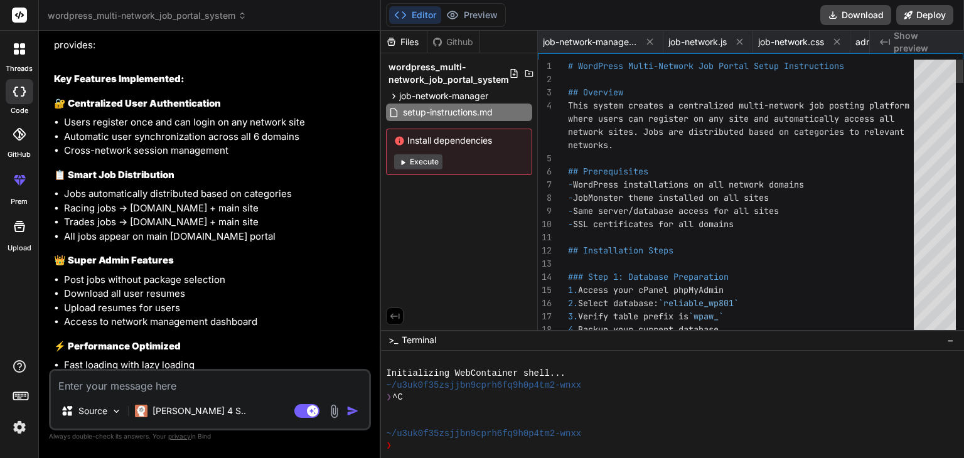
scroll to position [0, 895]
click at [858, 12] on button "Download" at bounding box center [855, 15] width 71 height 20
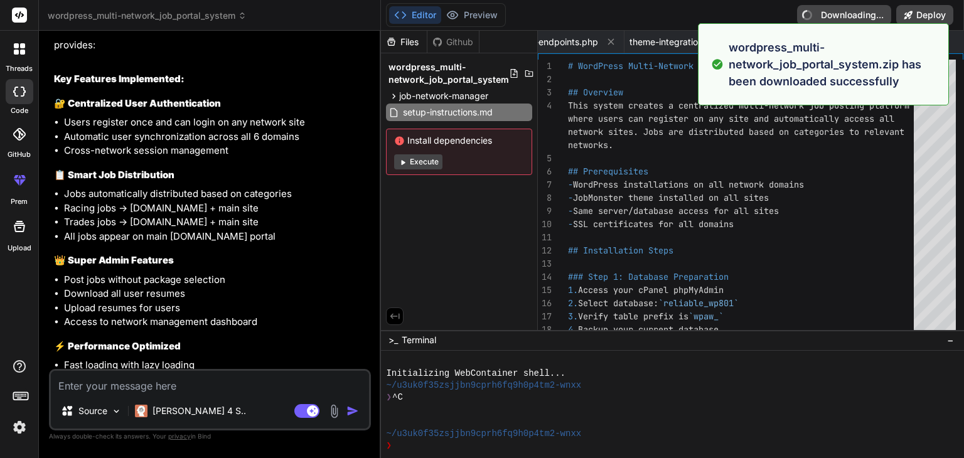
type textarea "x"
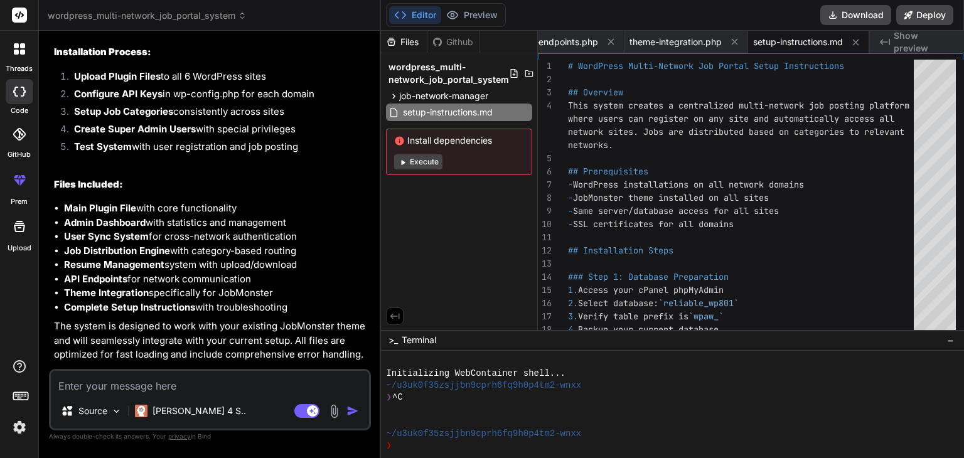
scroll to position [1491, 0]
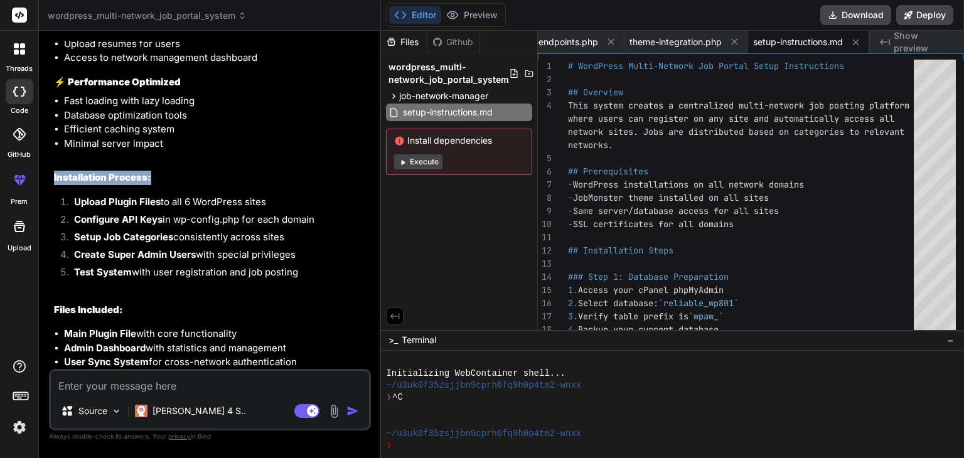
drag, startPoint x: 51, startPoint y: 149, endPoint x: 162, endPoint y: 144, distance: 111.1
click at [162, 144] on div "You Bind AI I understand you want to create a multi-network WordPress job posti…" at bounding box center [210, 205] width 319 height 328
copy strong "Installation Process:"
click at [68, 380] on textarea at bounding box center [210, 382] width 318 height 23
type textarea "p"
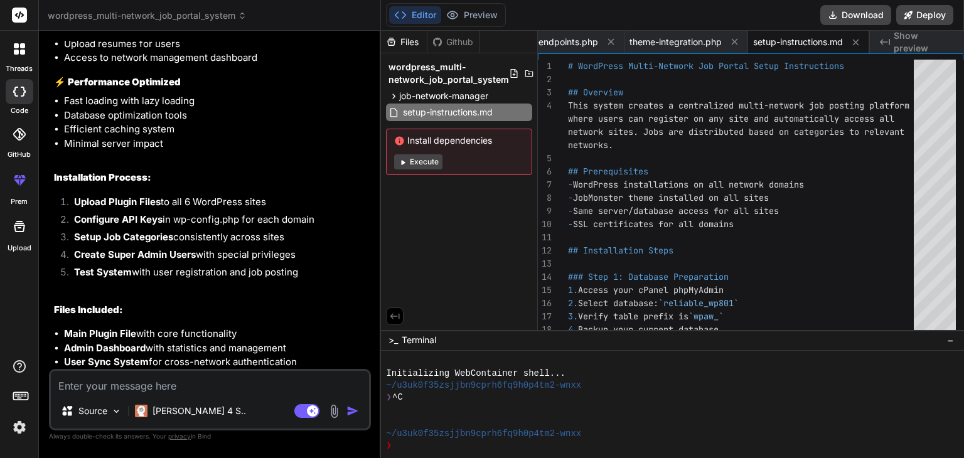
type textarea "x"
type textarea "pl"
type textarea "x"
type textarea "ple"
type textarea "x"
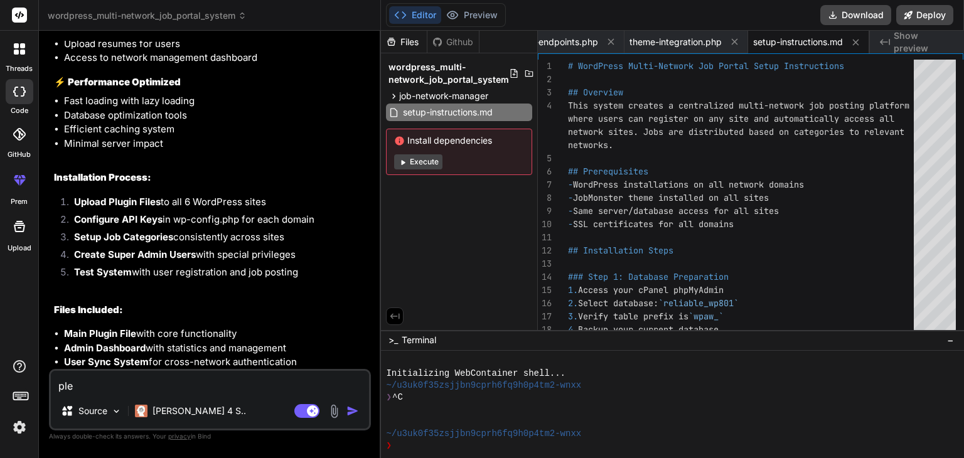
type textarea "plea"
type textarea "x"
type textarea "pleas"
type textarea "x"
type textarea "please"
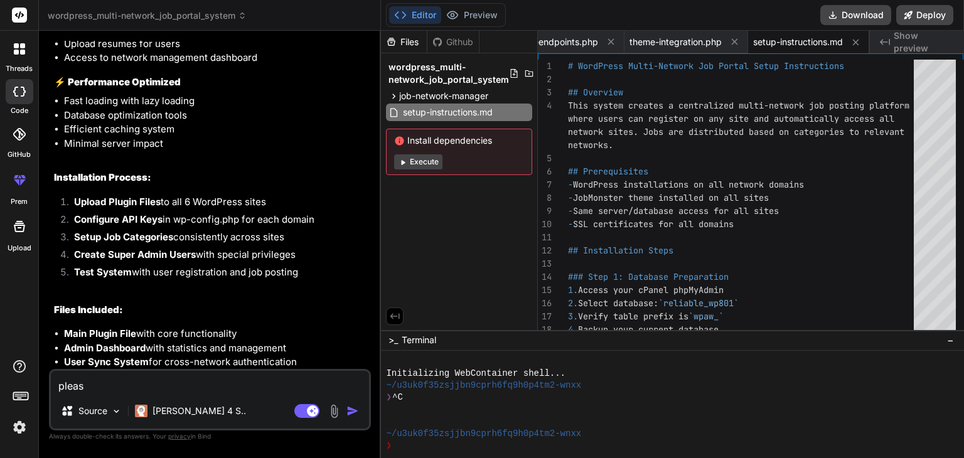
type textarea "x"
type textarea "please"
type textarea "x"
type textarea "please e"
type textarea "x"
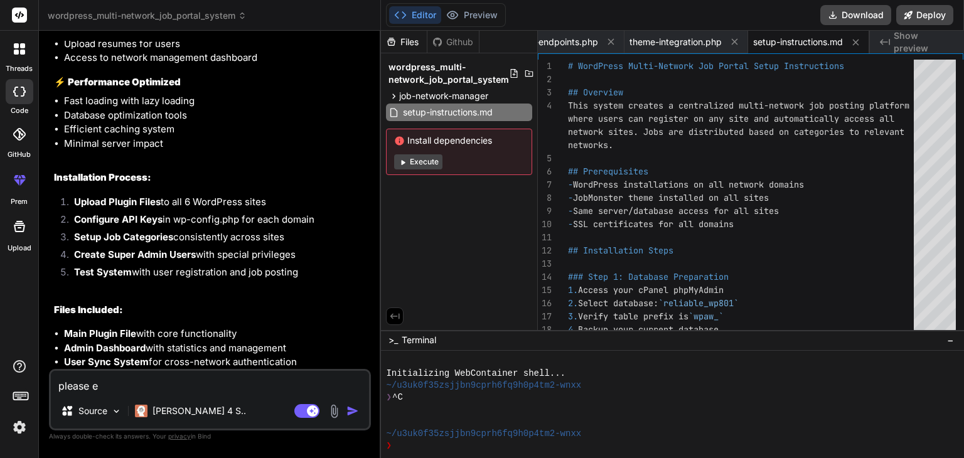
type textarea "please ex"
type textarea "x"
type textarea "please exp"
type textarea "x"
type textarea "please expl"
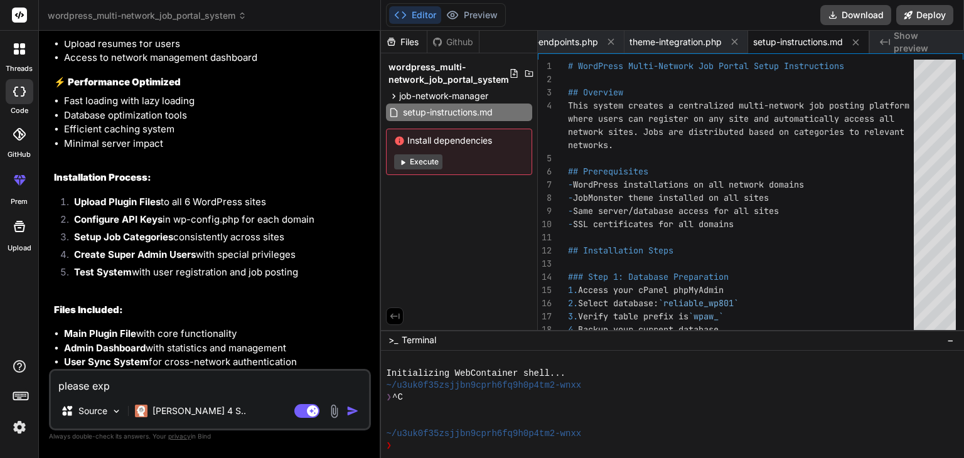
type textarea "x"
type textarea "please expla"
type textarea "x"
type textarea "please explai"
type textarea "x"
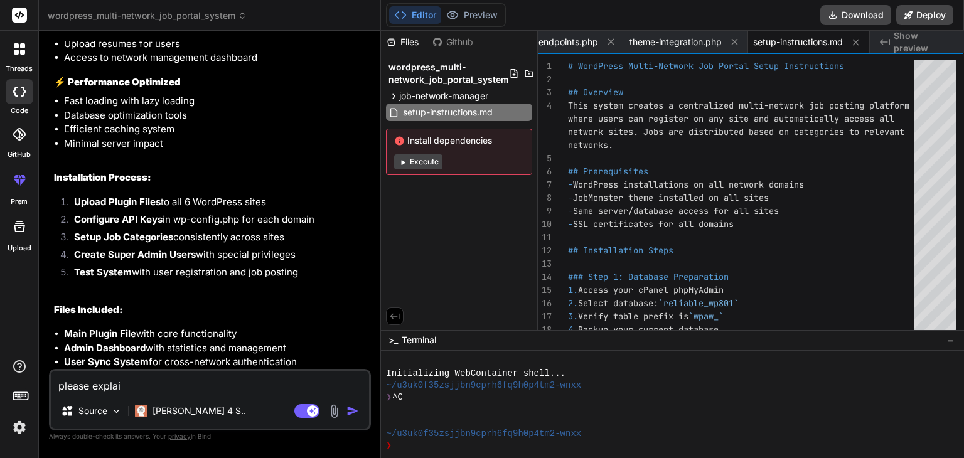
type textarea "please explain"
type textarea "x"
type textarea "please explain"
type textarea "x"
type textarea "please explain e"
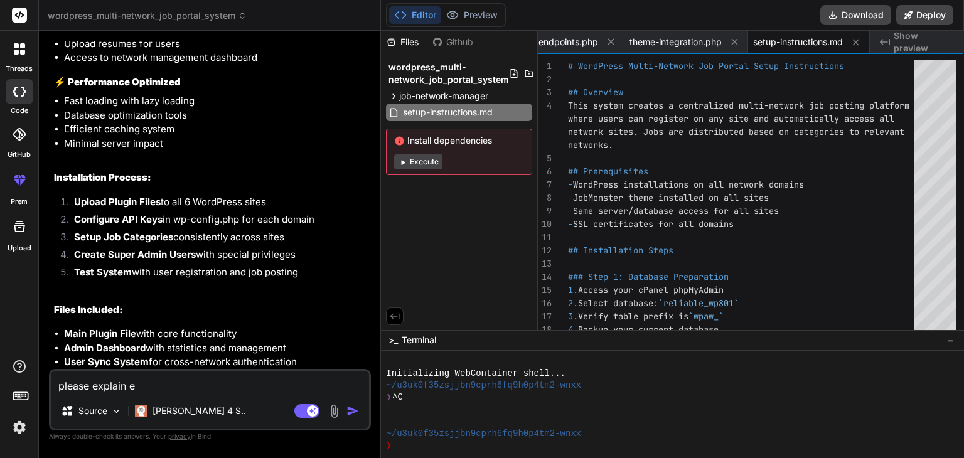
type textarea "x"
type textarea "please explain ea"
type textarea "x"
type textarea "please explain eac"
type textarea "x"
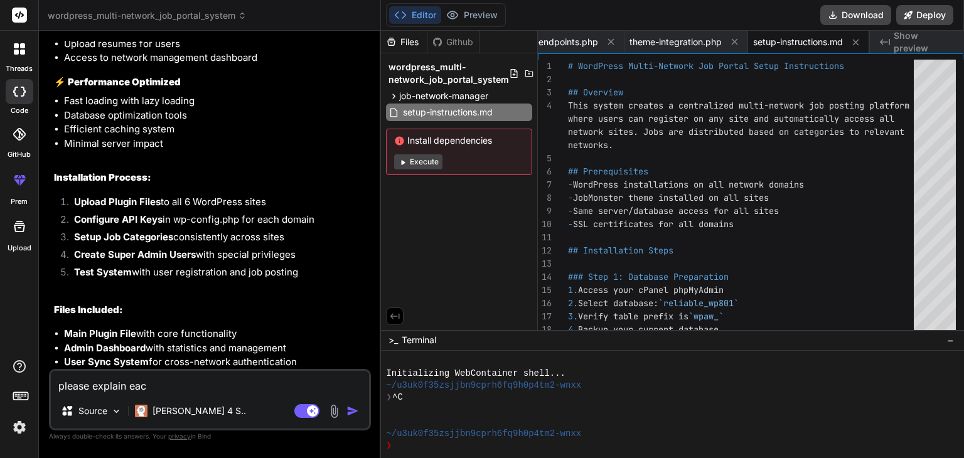
type textarea "please explain each"
type textarea "x"
type textarea "please explain each"
type textarea "x"
type textarea "please explain each s"
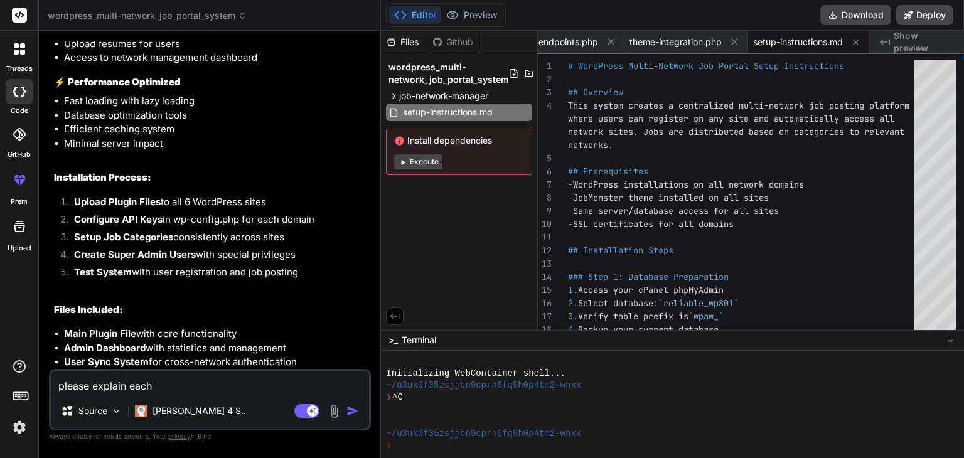
type textarea "x"
type textarea "please explain each st"
type textarea "x"
type textarea "please explain each ste"
type textarea "x"
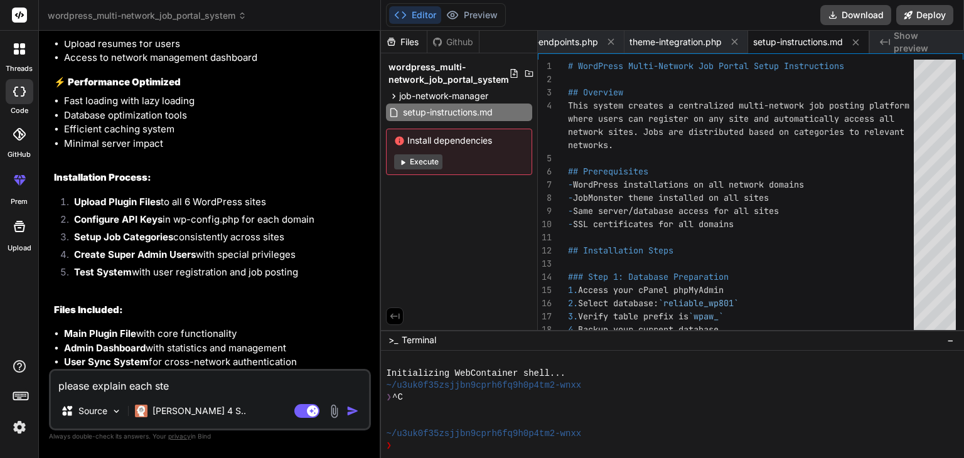
type textarea "please explain each step"
type textarea "x"
type textarea "please explain each step"
type textarea "x"
type textarea "please explain each step h"
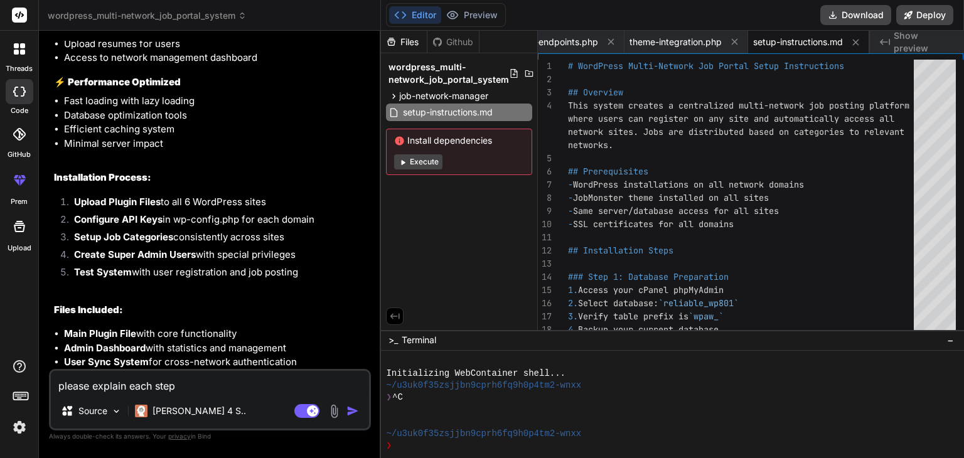
type textarea "x"
type textarea "please explain each step ho"
type textarea "x"
type textarea "please explain each step how"
type textarea "x"
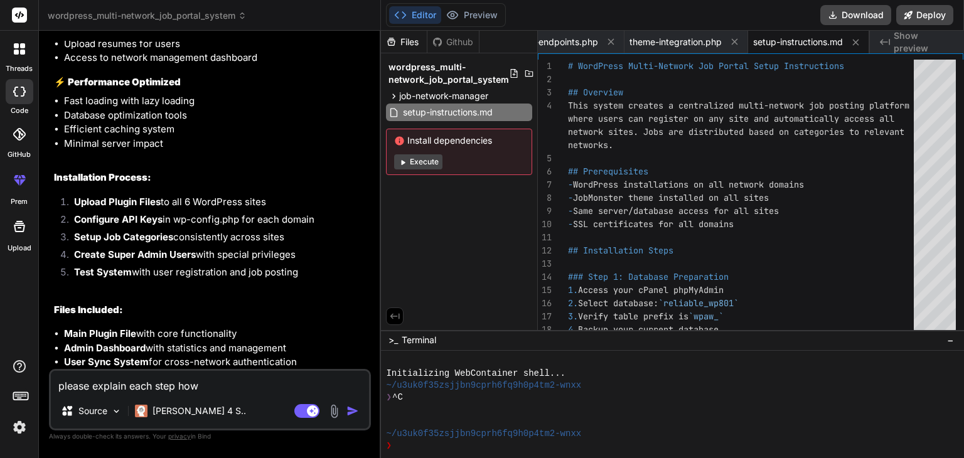
type textarea "please explain each step how"
type textarea "x"
type textarea "please explain each step how t"
type textarea "x"
type textarea "please explain each step how to"
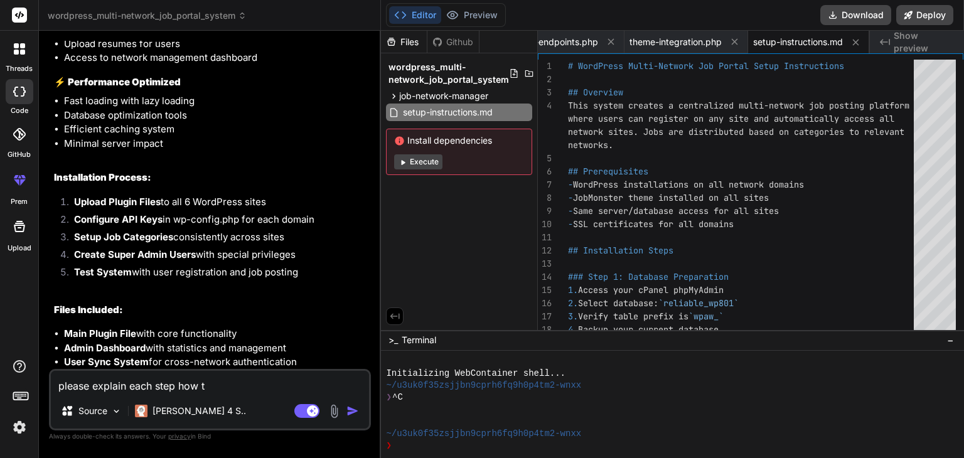
type textarea "x"
type textarea "please explain each step how to"
type textarea "x"
type textarea "please explain each step how to d"
type textarea "x"
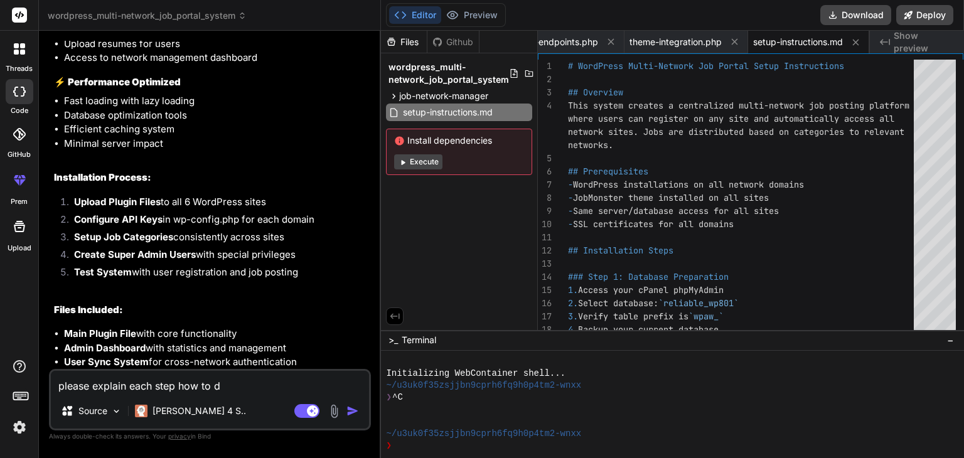
type textarea "please explain each step how to do"
type textarea "x"
type textarea "please explain each step how to do"
type textarea "x"
paste textarea "Installation Process:"
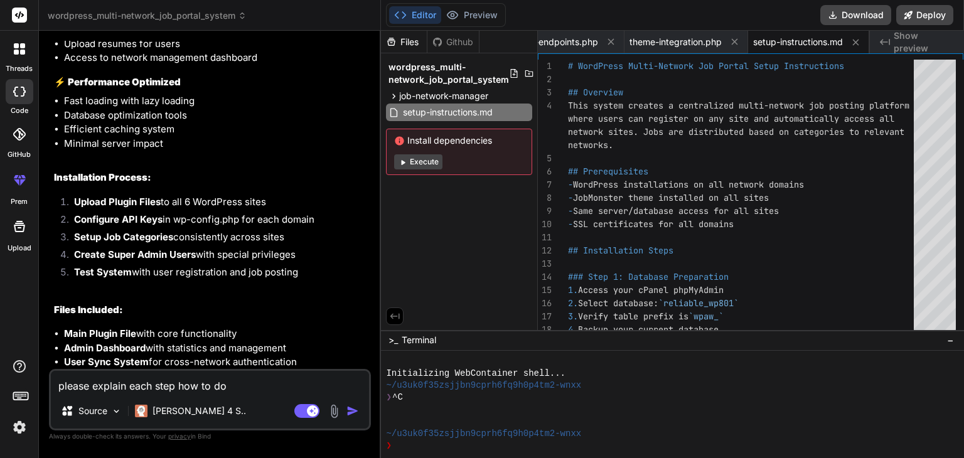
type textarea "please explain each step how to do Installation Process:"
type textarea "x"
click at [393, 96] on icon at bounding box center [393, 96] width 11 height 11
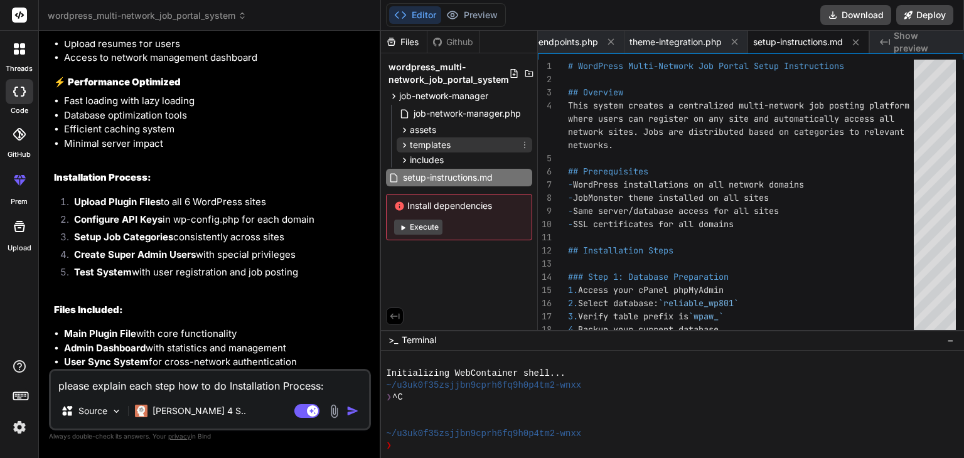
click at [406, 144] on icon at bounding box center [404, 145] width 11 height 11
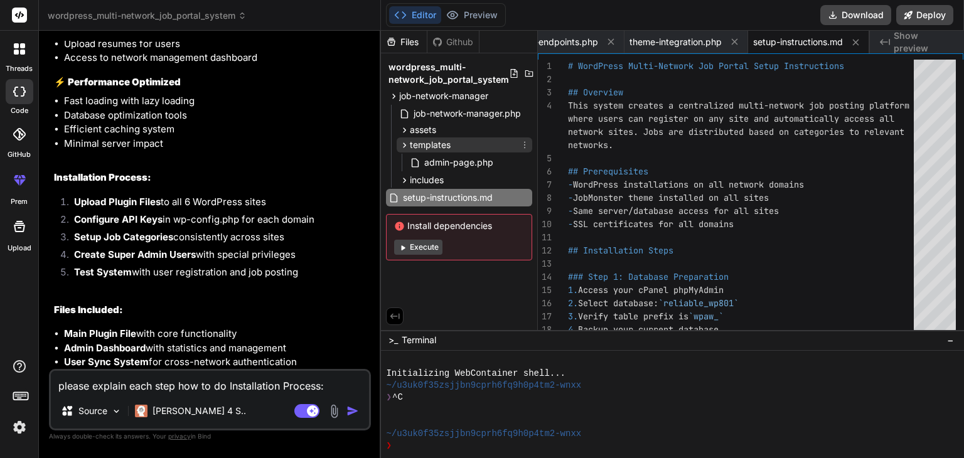
click at [406, 144] on icon at bounding box center [404, 145] width 11 height 11
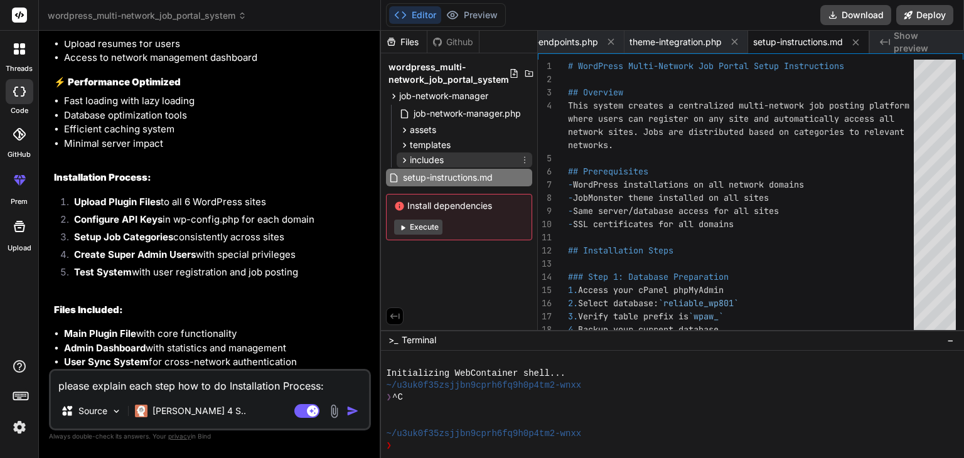
click at [404, 161] on icon at bounding box center [404, 159] width 3 height 5
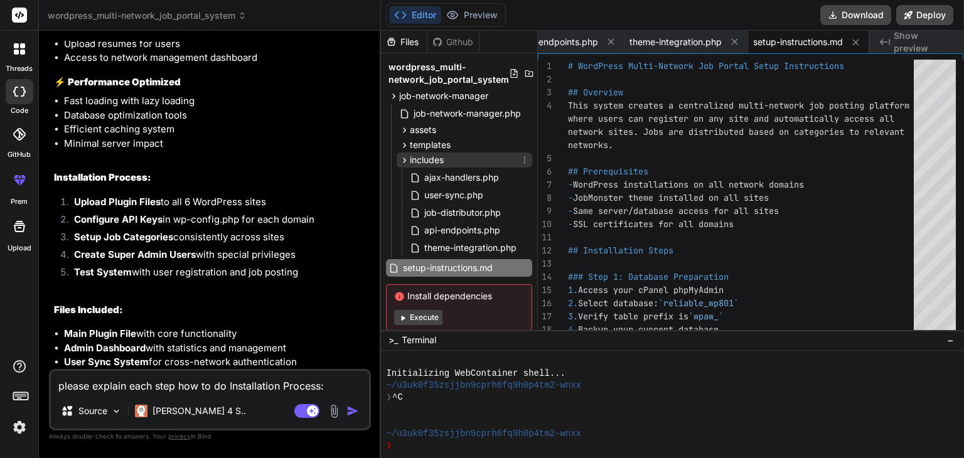
click at [404, 161] on icon at bounding box center [404, 159] width 3 height 5
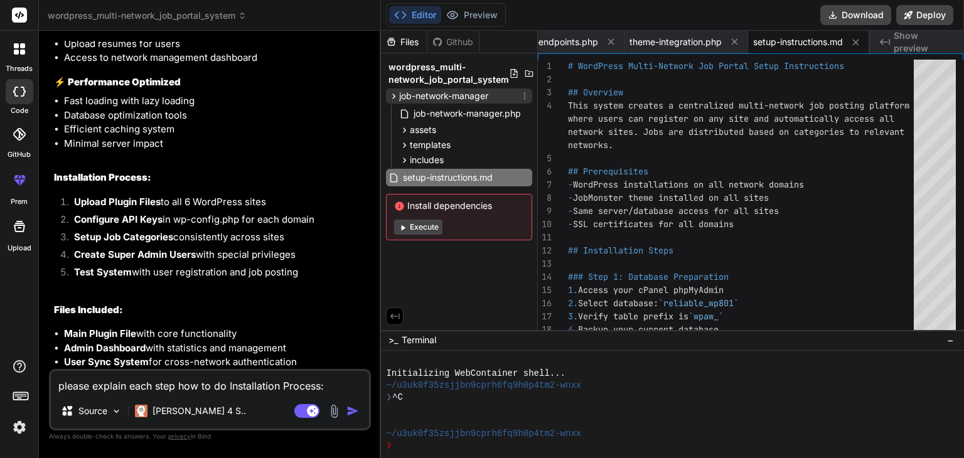
click at [392, 96] on icon at bounding box center [393, 96] width 11 height 11
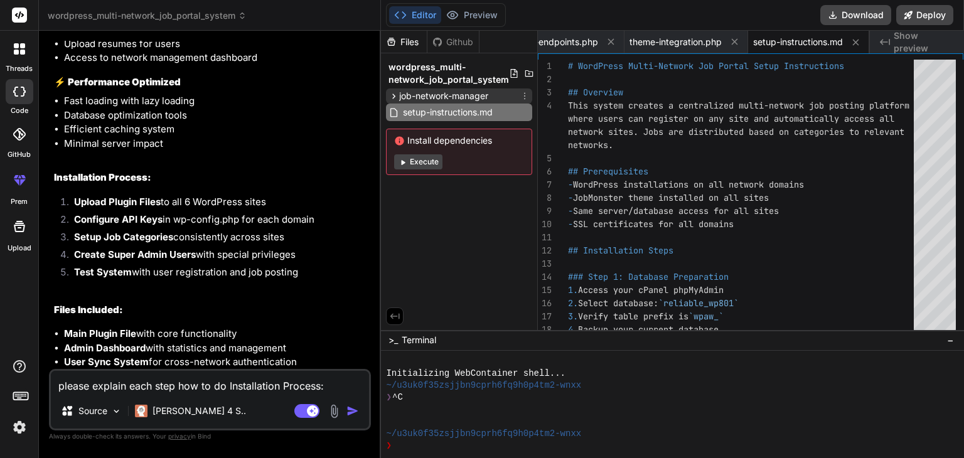
click at [392, 96] on icon at bounding box center [393, 96] width 11 height 11
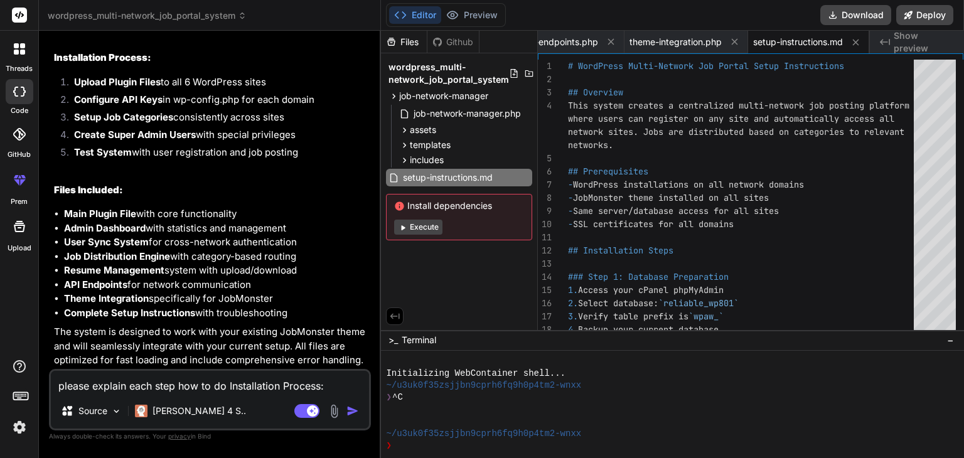
scroll to position [1617, 0]
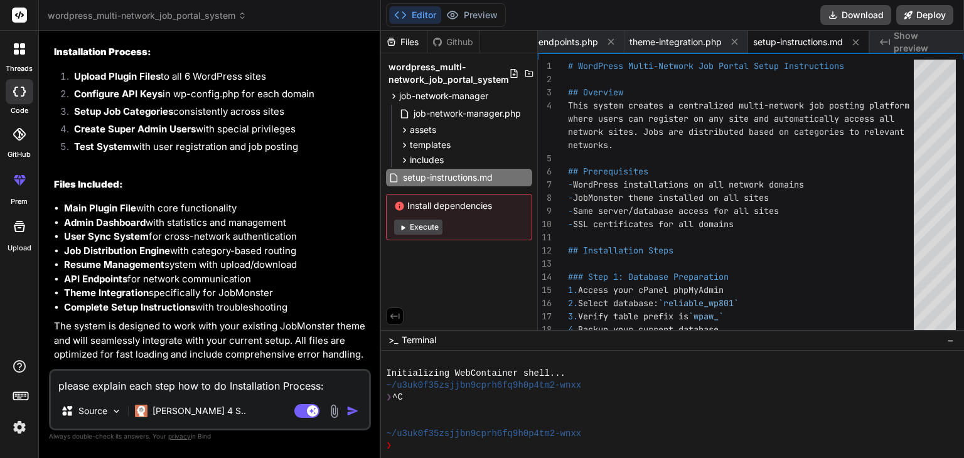
click at [326, 385] on textarea "please explain each step how to do Installation Process:" at bounding box center [210, 382] width 318 height 23
type textarea "please explain each step how to do Installation Process:"
type textarea "x"
type textarea "please explain each step how to do Installation Process: a"
type textarea "x"
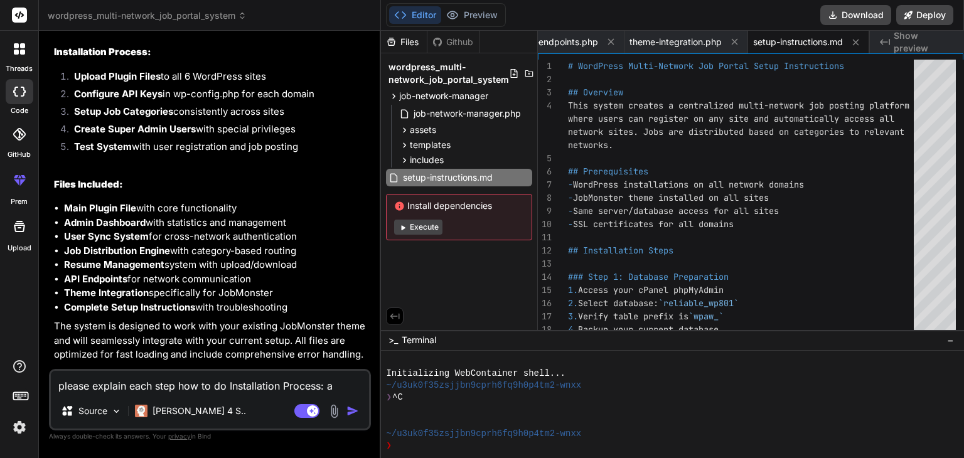
type textarea "please explain each step how to do Installation Process: an"
type textarea "x"
type textarea "please explain each step how to do Installation Process: and"
type textarea "x"
type textarea "please explain each step how to do Installation Process: and"
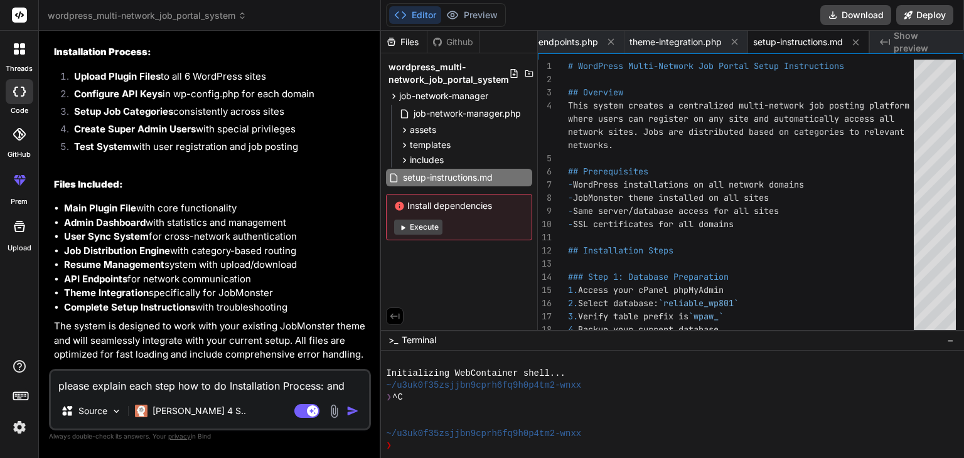
type textarea "x"
type textarea "please explain each step how to do Installation Process: and w"
type textarea "x"
type textarea "please explain each step how to do Installation Process: and wh"
type textarea "x"
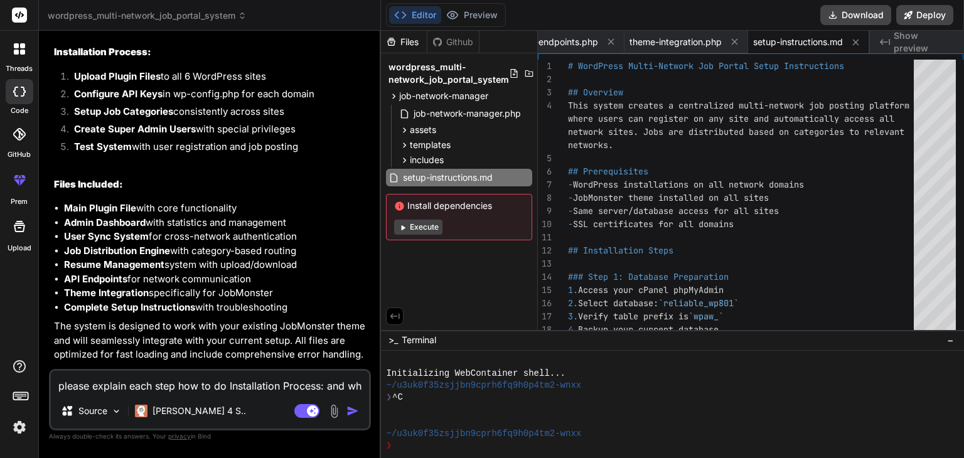
type textarea "please explain each step how to do Installation Process: and wha"
type textarea "x"
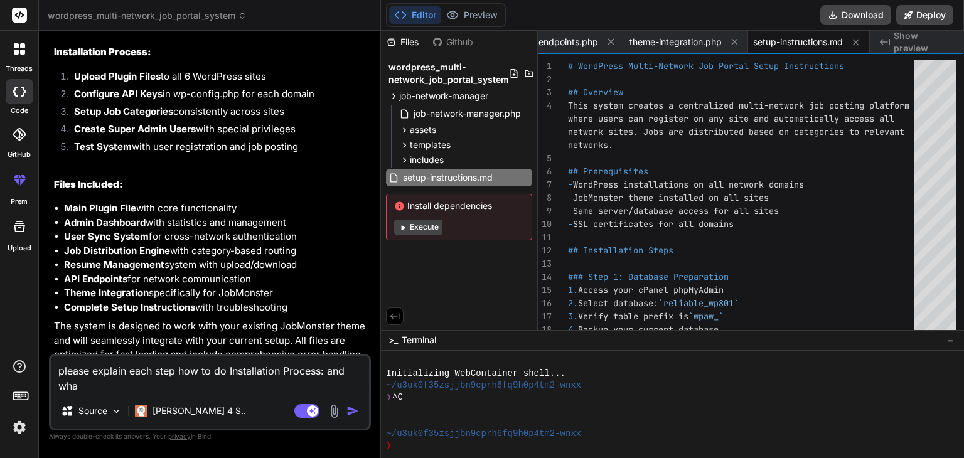
type textarea "please explain each step how to do Installation Process: and what"
type textarea "x"
type textarea "please explain each step how to do Installation Process: and what"
type textarea "x"
type textarea "please explain each step how to do Installation Process: and what a"
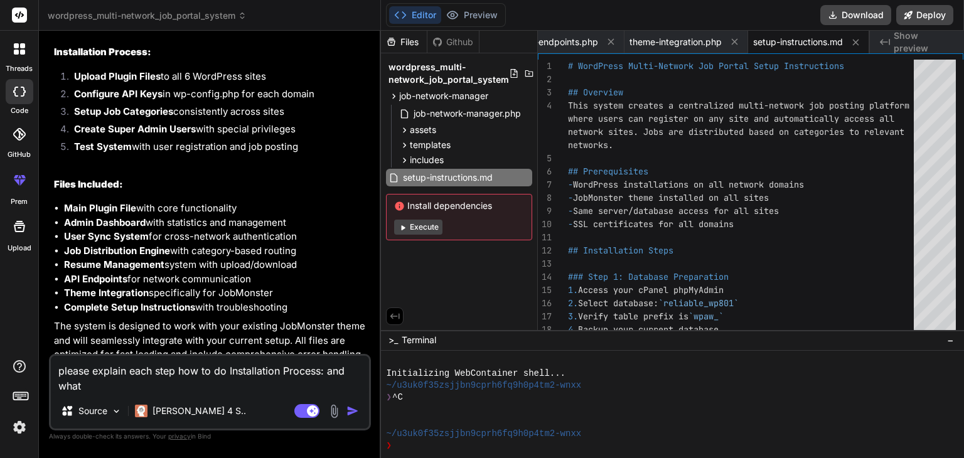
type textarea "x"
type textarea "please explain each step how to do Installation Process: and what ar"
type textarea "x"
type textarea "please explain each step how to do Installation Process: and what are"
type textarea "x"
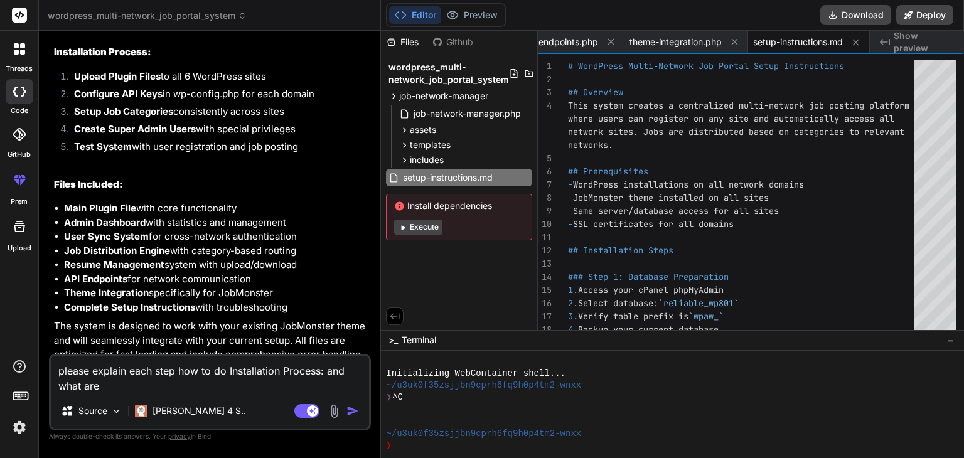
type textarea "please explain each step how to do Installation Process: and what are"
type textarea "x"
type textarea "please explain each step how to do Installation Process: and what are t"
type textarea "x"
type textarea "please explain each step how to do Installation Process: and what are th"
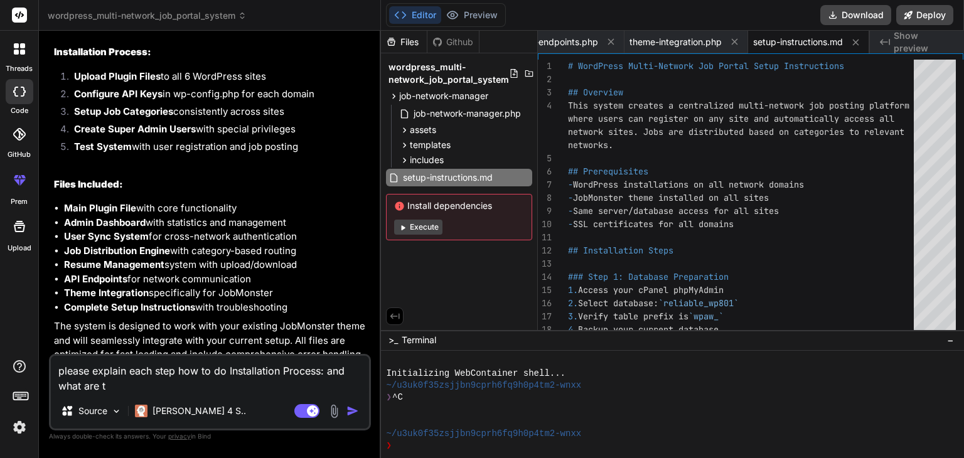
type textarea "x"
type textarea "please explain each step how to do Installation Process: and what are thw"
type textarea "x"
type textarea "please explain each step how to do Installation Process: and what are thw"
type textarea "x"
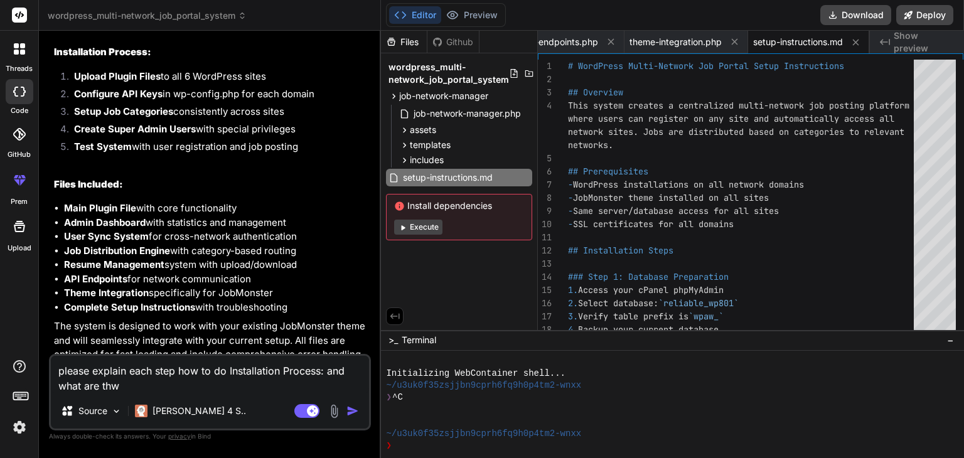
type textarea "please explain each step how to do Installation Process: and what are thw"
type textarea "x"
type textarea "please explain each step how to do Installation Process: and what are th"
type textarea "x"
type textarea "please explain each step how to do Installation Process: and what are the"
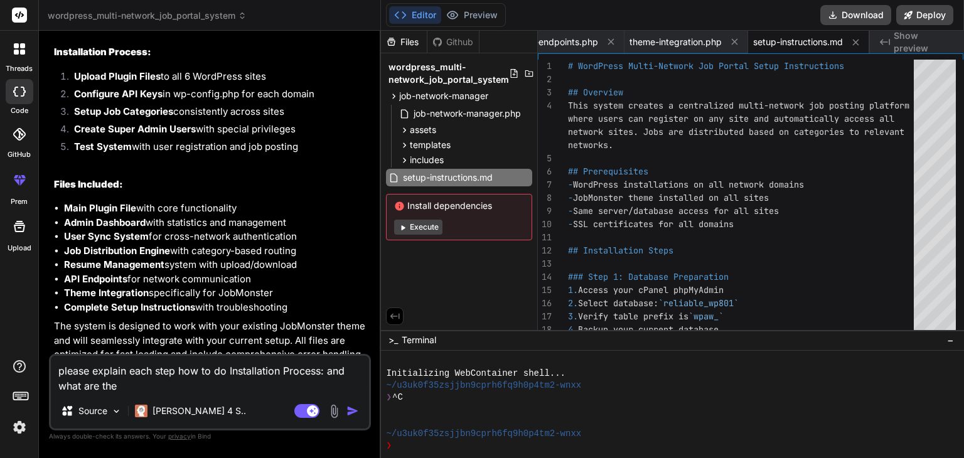
type textarea "x"
type textarea "please explain each step how to do Installation Process: and what are the"
type textarea "x"
type textarea "please explain each step how to do Installation Process: and what are the n"
type textarea "x"
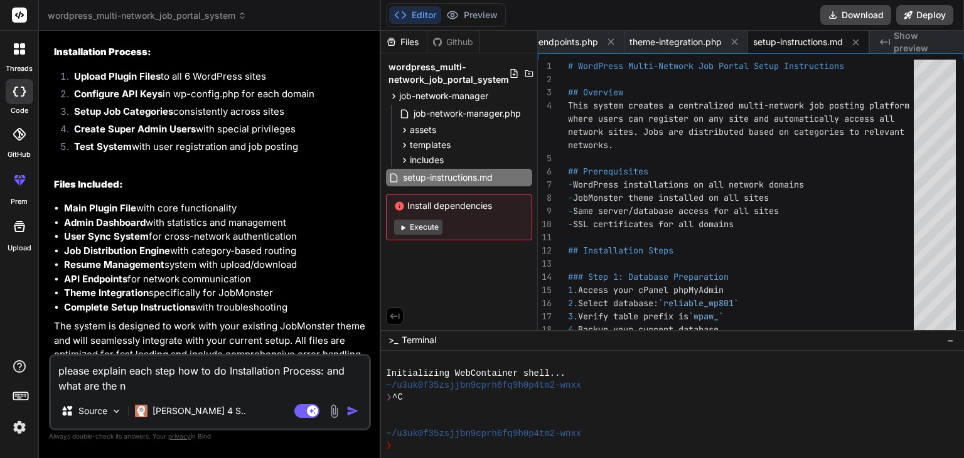
type textarea "please explain each step how to do Installation Process: and what are the na"
type textarea "x"
type textarea "please explain each step how to do Installation Process: and what are the nam"
type textarea "x"
type textarea "please explain each step how to do Installation Process: and what are the name"
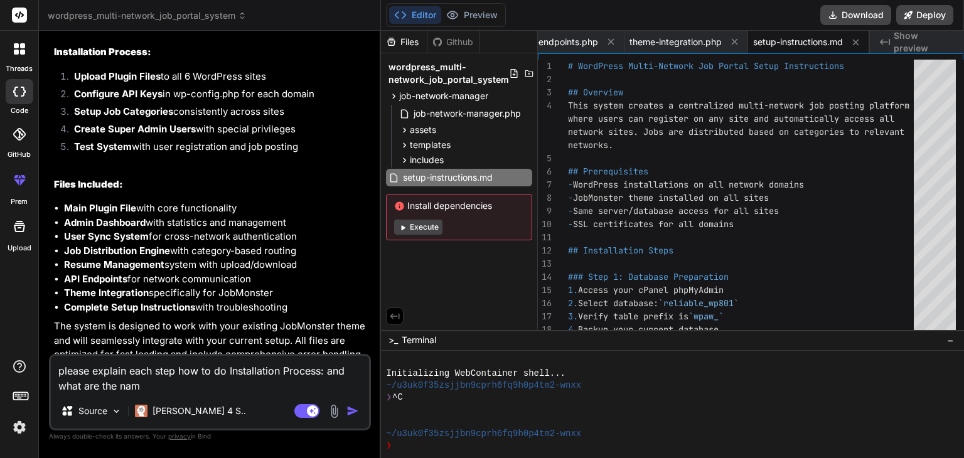
type textarea "x"
type textarea "please explain each step how to do Installation Process: and what are the names"
type textarea "x"
type textarea "please explain each step how to do Installation Process: and what are the names"
type textarea "x"
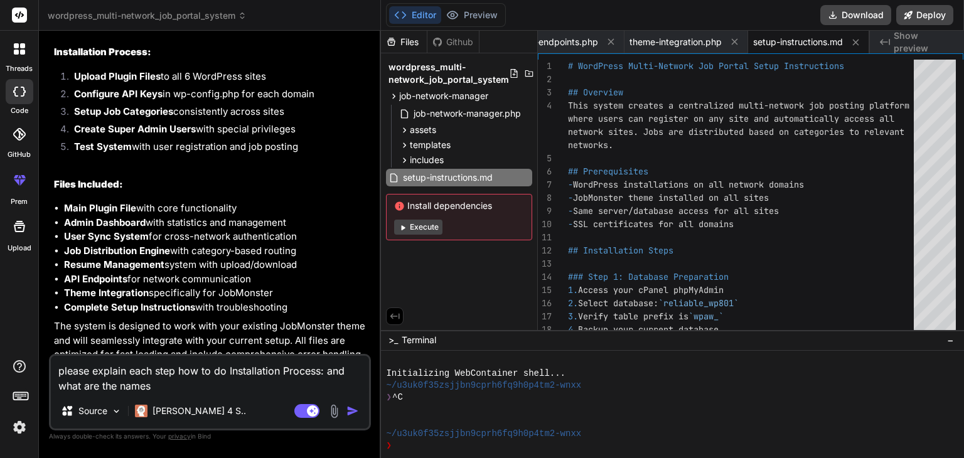
type textarea "please explain each step how to do Installation Process: and what are the names…"
type textarea "x"
type textarea "please explain each step how to do Installation Process: and what are the names…"
type textarea "x"
type textarea "please explain each step how to do Installation Process: and what are the names…"
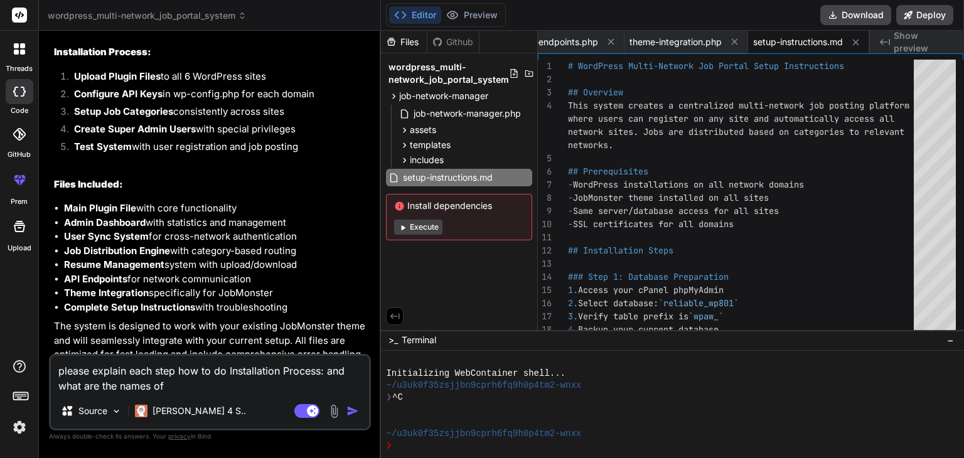
type textarea "x"
type textarea "please explain each step how to do Installation Process: and what are the names…"
type textarea "x"
type textarea "please explain each step how to do Installation Process: and what are the names…"
type textarea "x"
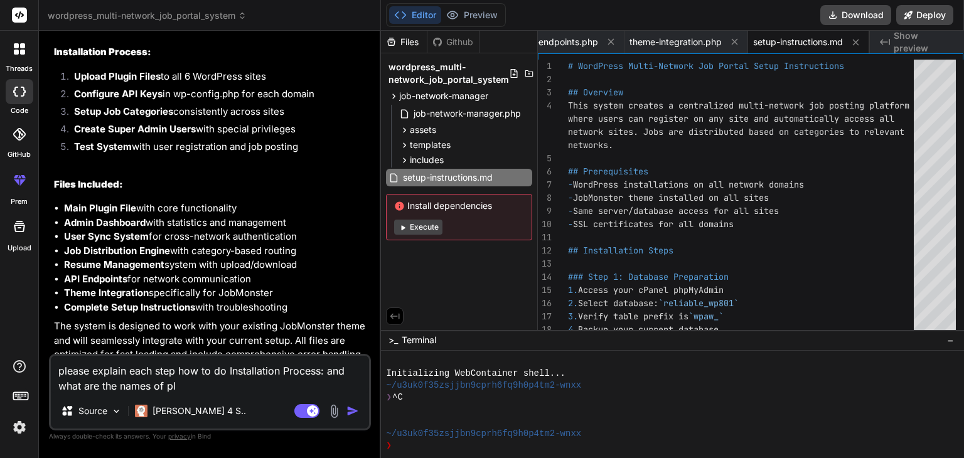
type textarea "please explain each step how to do Installation Process: and what are the names…"
type textarea "x"
type textarea "please explain each step how to do Installation Process: and what are the names…"
type textarea "x"
type textarea "please explain each step how to do Installation Process: and what are the names…"
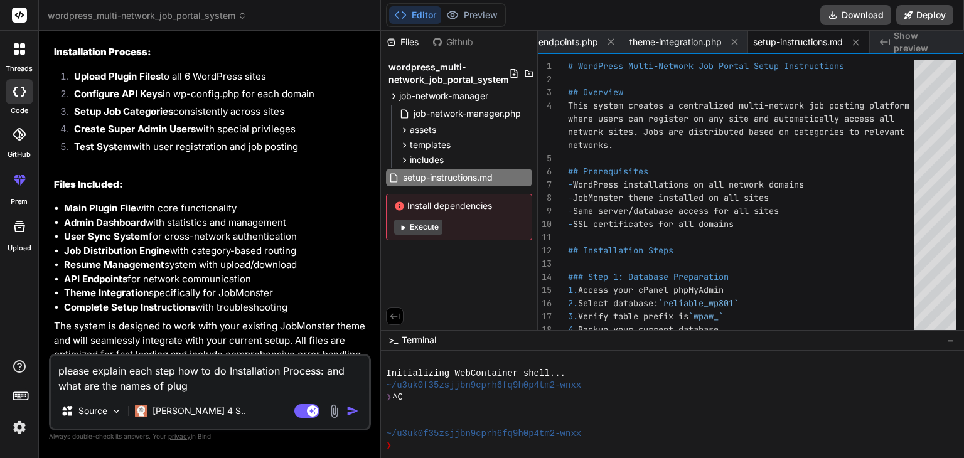
type textarea "x"
type textarea "please explain each step how to do Installation Process: and what are the names…"
type textarea "x"
type textarea "please explain each step how to do Installation Process: and what are the names…"
type textarea "x"
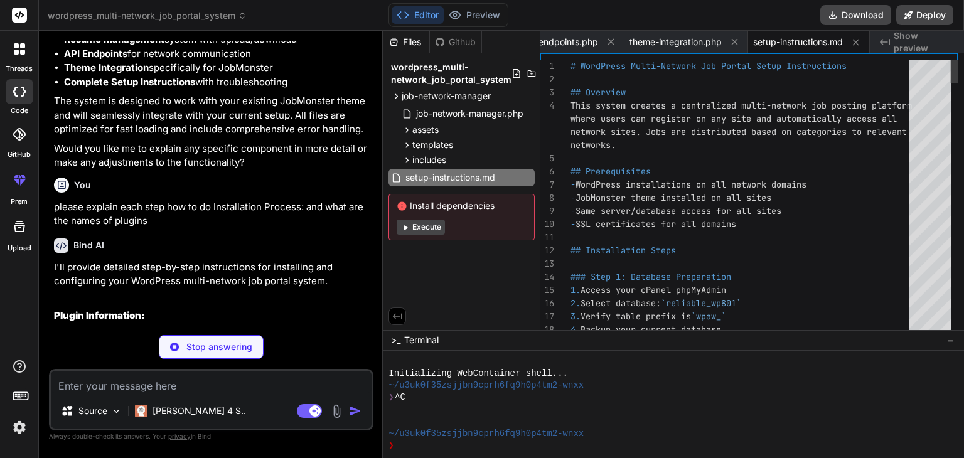
scroll to position [1765, 0]
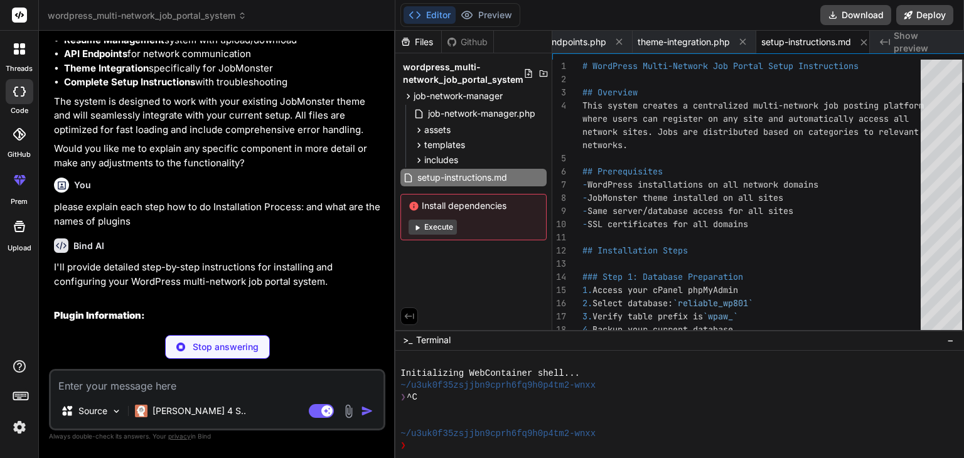
type textarea "x"
type textarea "- Cache network status checks This completes the setup for your multi-network j…"
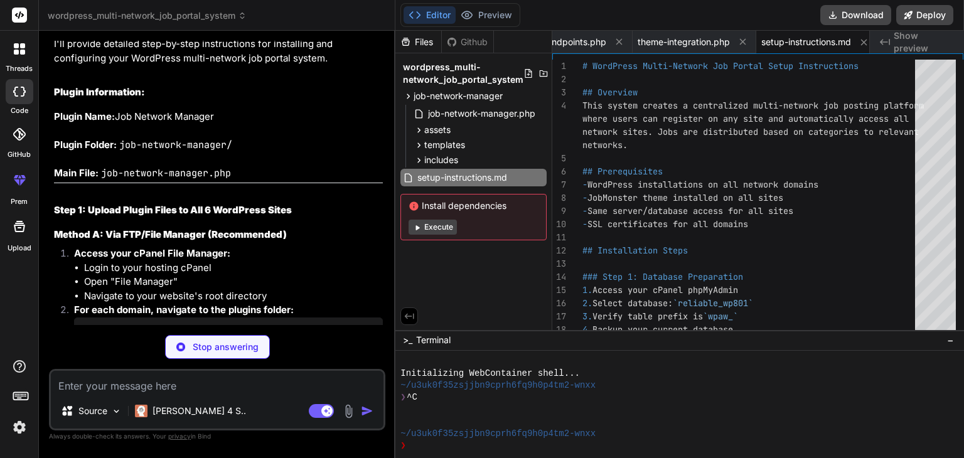
scroll to position [1992, 0]
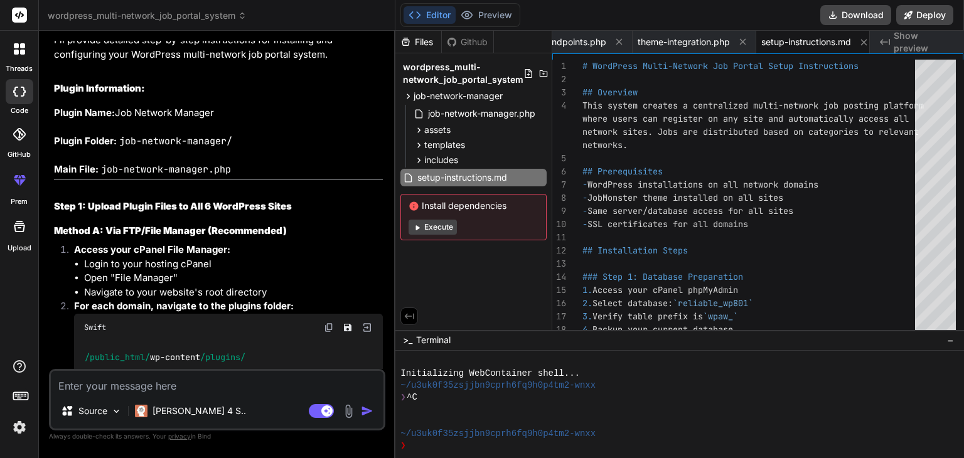
type textarea "x"
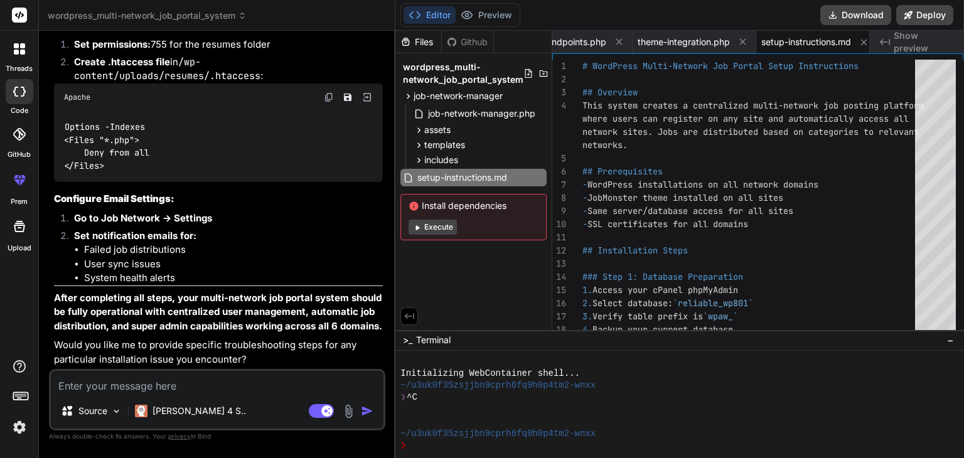
scroll to position [5778, 0]
click at [87, 385] on textarea at bounding box center [217, 382] width 333 height 23
